Goal: Task Accomplishment & Management: Use online tool/utility

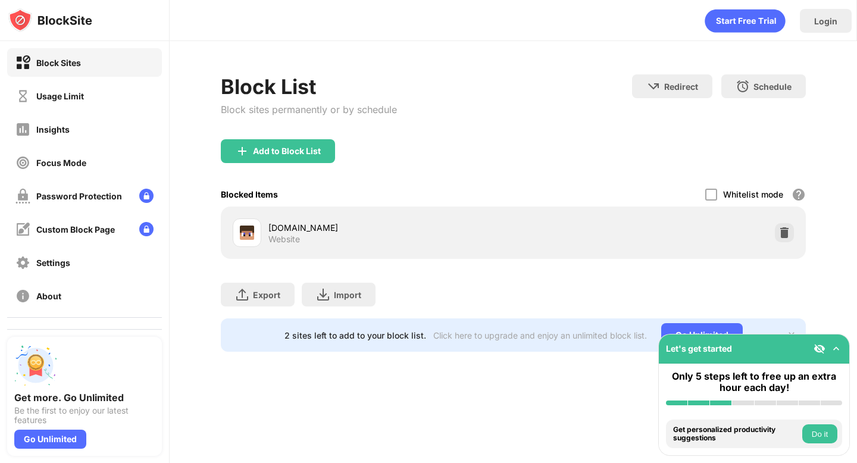
click at [668, 217] on div "[DOMAIN_NAME] Website" at bounding box center [513, 233] width 570 height 38
click at [777, 228] on div at bounding box center [784, 232] width 19 height 19
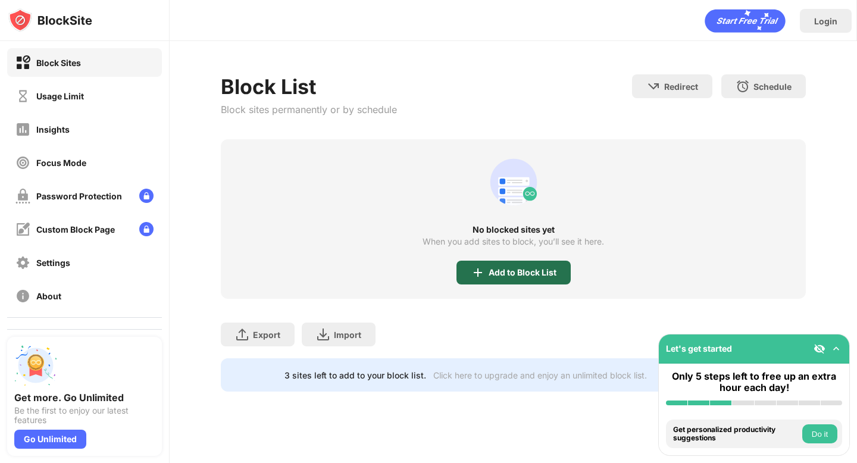
click at [498, 267] on div "Add to Block List" at bounding box center [513, 273] width 114 height 24
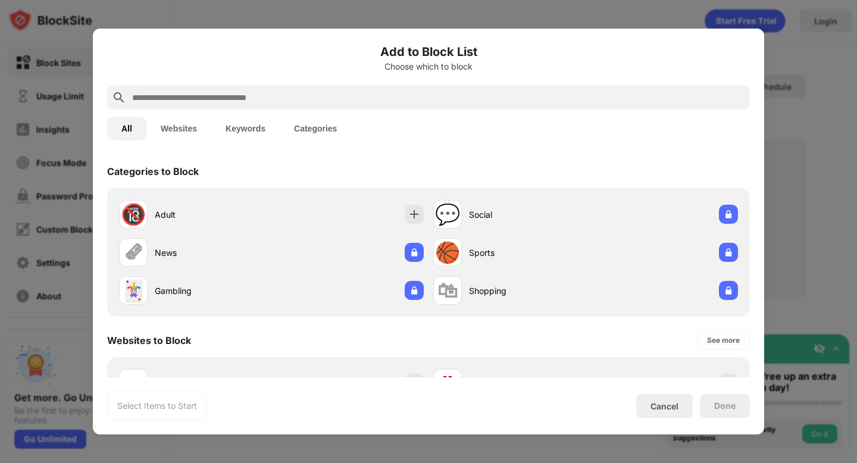
click at [414, 99] on input "text" at bounding box center [438, 97] width 614 height 14
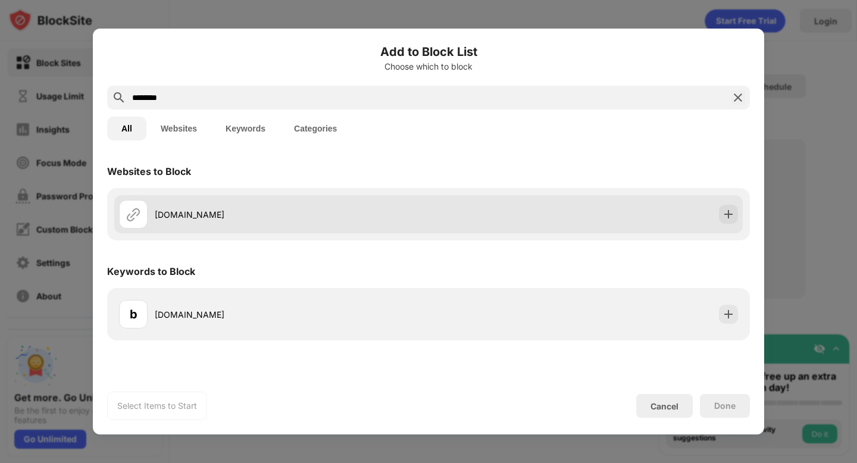
type input "********"
click at [555, 218] on div "[DOMAIN_NAME]" at bounding box center [428, 214] width 628 height 38
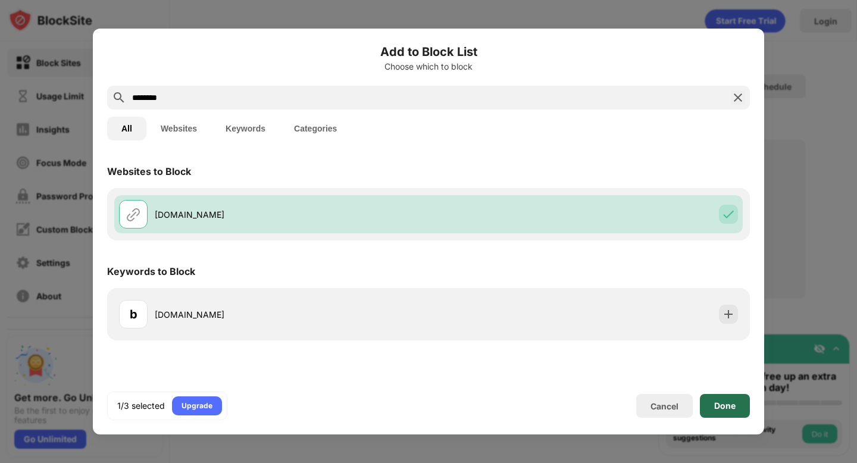
click at [731, 405] on div "Done" at bounding box center [724, 406] width 21 height 10
